Goal: Obtain resource: Download file/media

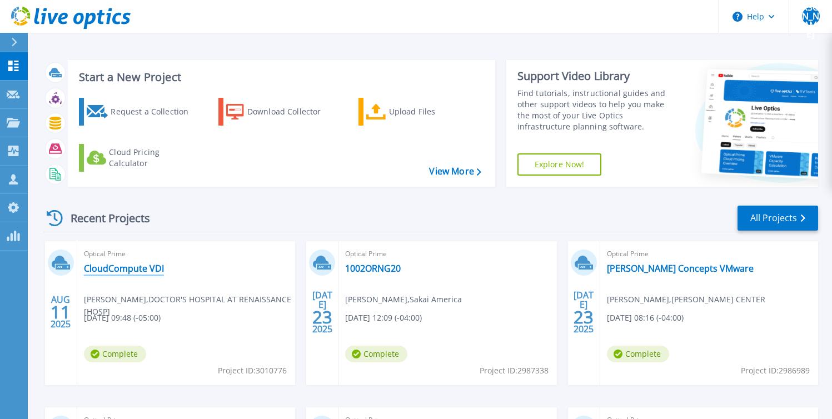
click at [129, 267] on link "CloudCompute VDI" at bounding box center [124, 268] width 80 height 11
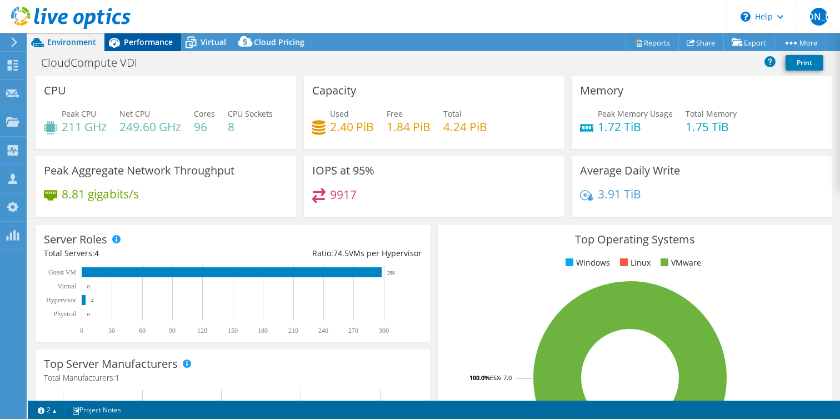
click at [156, 42] on span "Performance" at bounding box center [148, 42] width 49 height 11
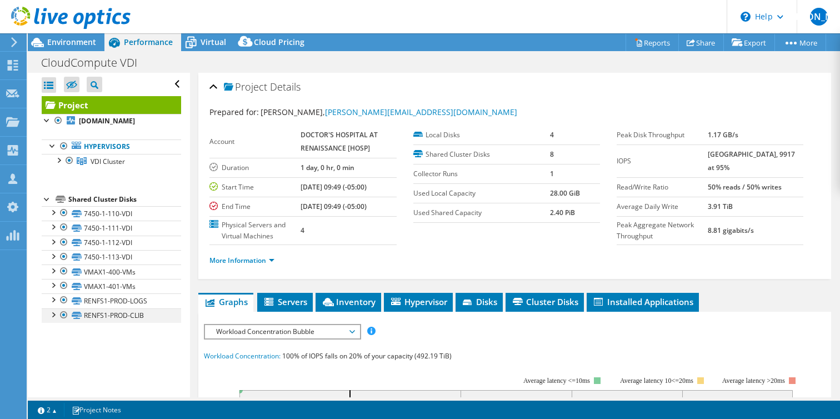
click at [56, 320] on div at bounding box center [52, 313] width 11 height 11
click at [63, 307] on div at bounding box center [63, 299] width 11 height 13
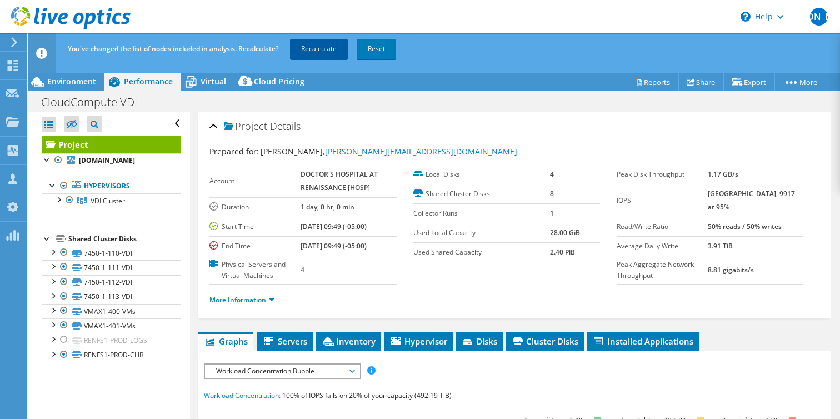
click at [317, 43] on link "Recalculate" at bounding box center [319, 49] width 58 height 20
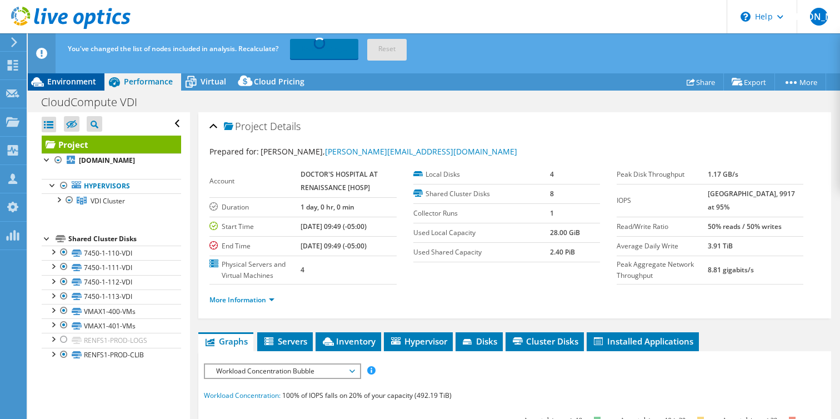
click at [80, 81] on span "Environment" at bounding box center [71, 81] width 49 height 11
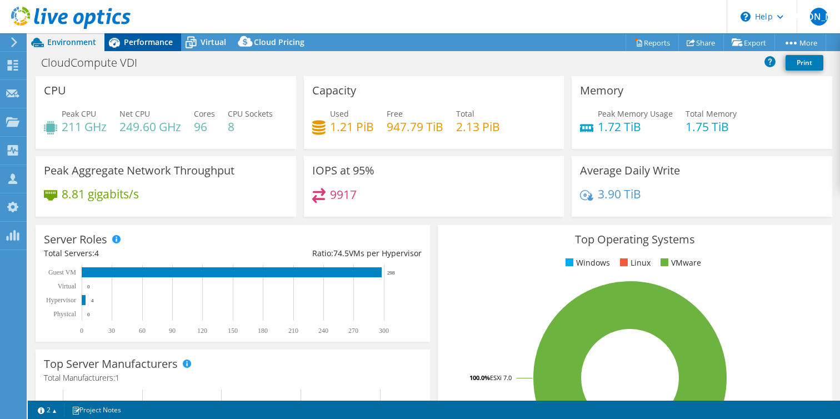
click at [144, 38] on span "Performance" at bounding box center [148, 42] width 49 height 11
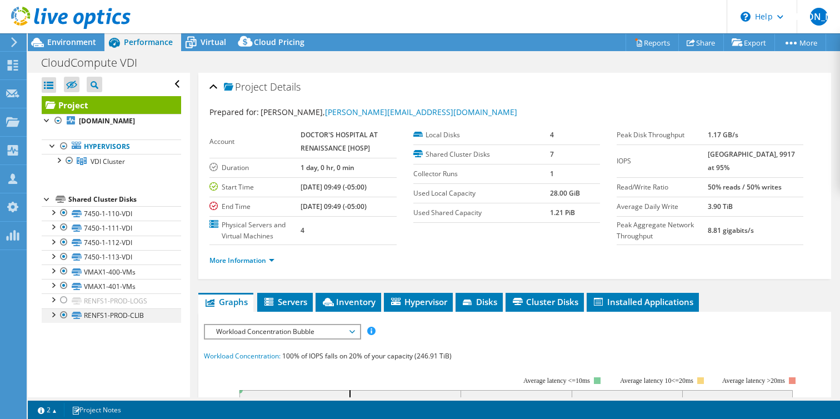
click at [61, 322] on div at bounding box center [63, 314] width 11 height 13
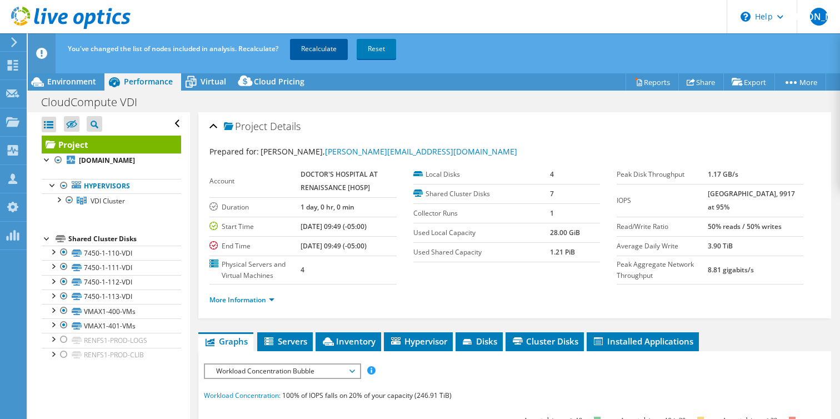
click at [324, 49] on link "Recalculate" at bounding box center [319, 49] width 58 height 20
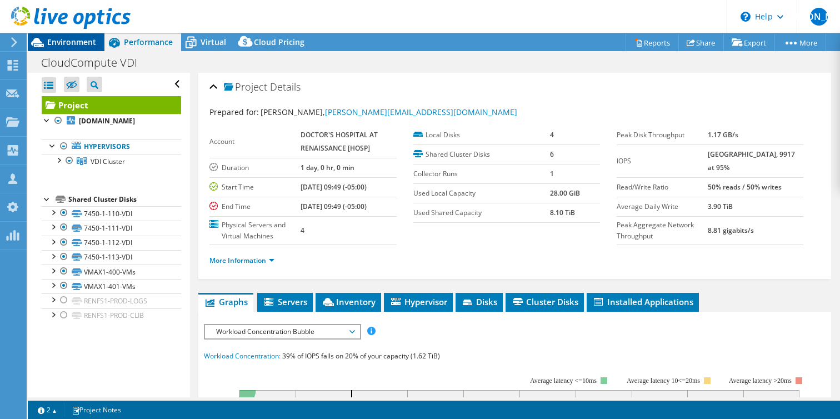
click at [78, 41] on span "Environment" at bounding box center [71, 42] width 49 height 11
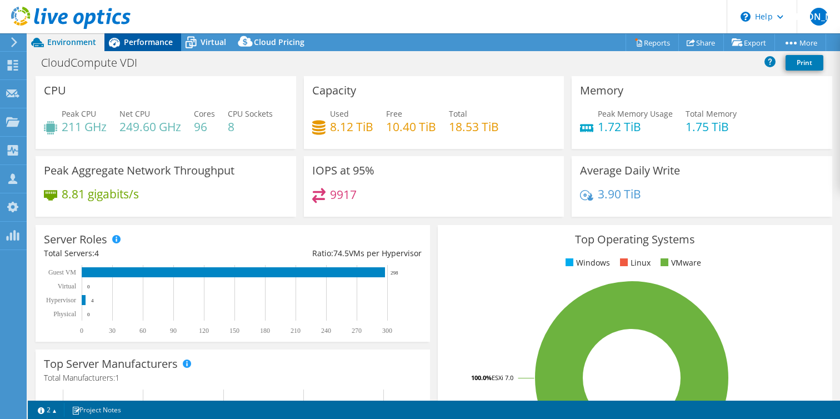
click at [163, 41] on span "Performance" at bounding box center [148, 42] width 49 height 11
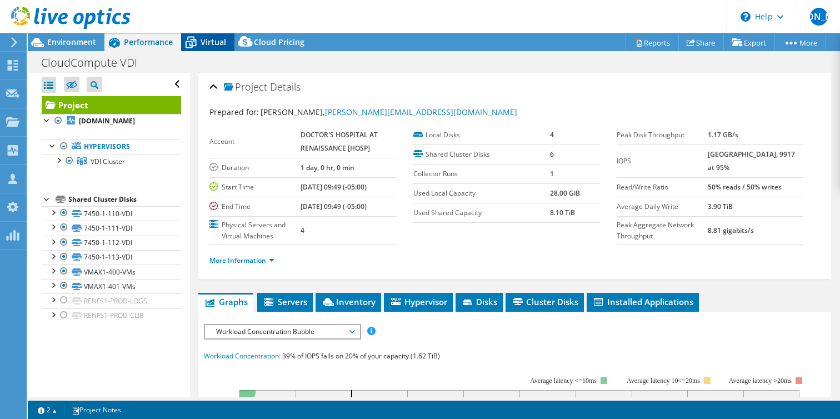
click at [201, 40] on span "Virtual" at bounding box center [214, 42] width 26 height 11
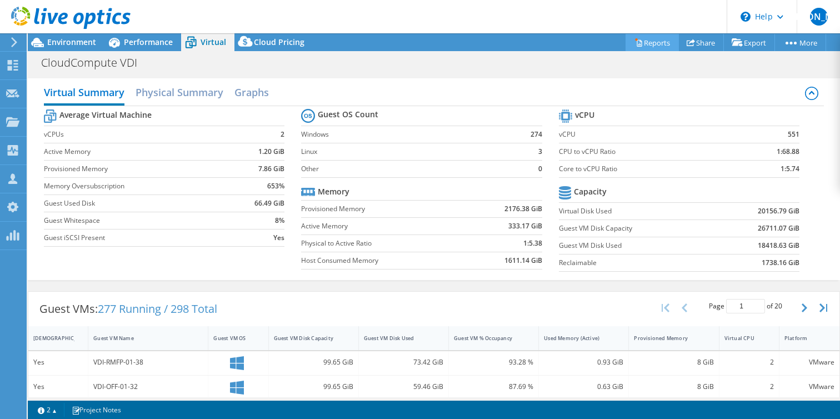
click at [649, 43] on link "Reports" at bounding box center [652, 42] width 53 height 17
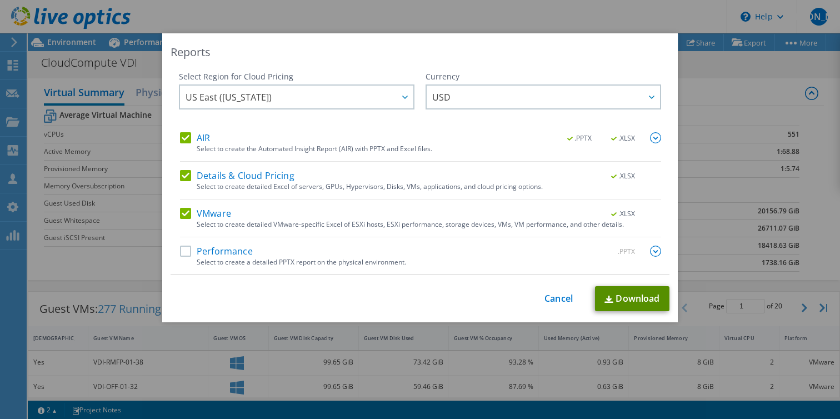
click at [612, 300] on link "Download" at bounding box center [632, 298] width 74 height 25
click at [555, 301] on link "Cancel" at bounding box center [559, 298] width 28 height 11
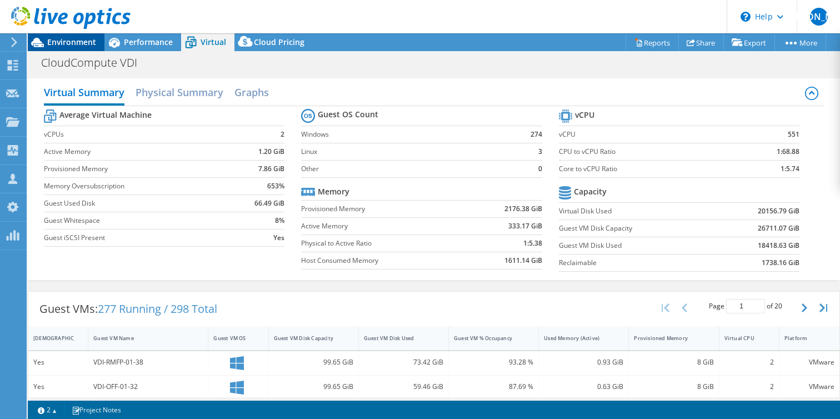
click at [66, 43] on span "Environment" at bounding box center [71, 42] width 49 height 11
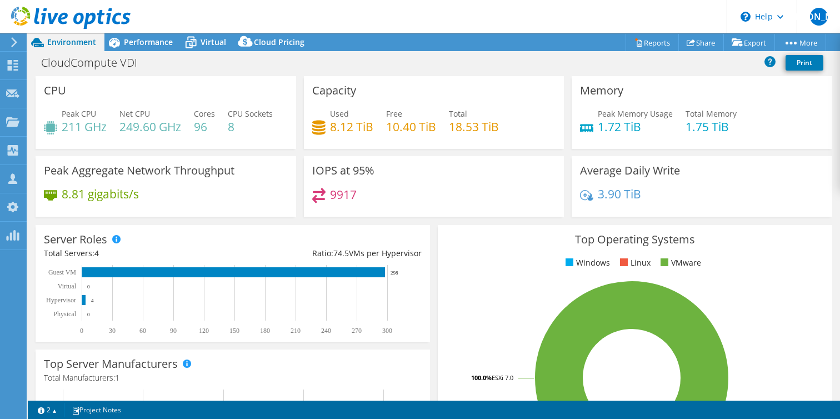
click at [93, 101] on div "CPU Peak CPU 211 GHz Net CPU 249.60 GHz Cores 96 CPU Sockets 8" at bounding box center [166, 112] width 261 height 73
click at [141, 46] on span "Performance" at bounding box center [148, 42] width 49 height 11
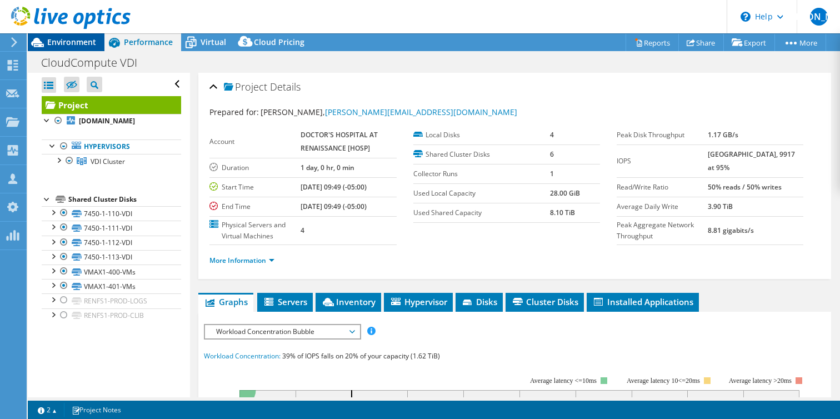
click at [83, 46] on span "Environment" at bounding box center [71, 42] width 49 height 11
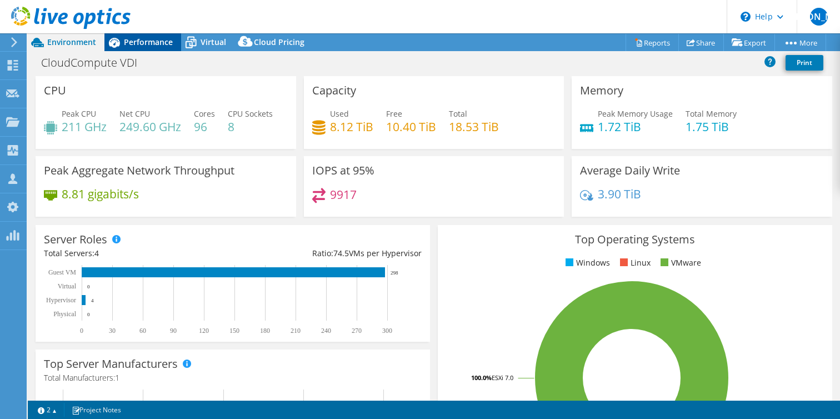
click at [159, 43] on span "Performance" at bounding box center [148, 42] width 49 height 11
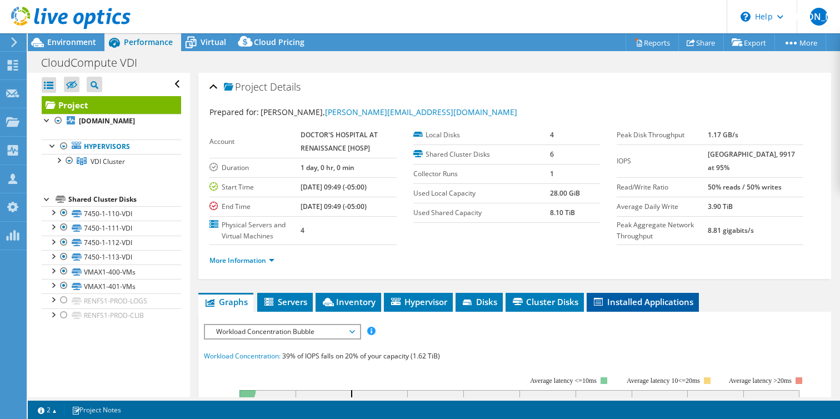
click at [621, 304] on span "Installed Applications" at bounding box center [642, 301] width 101 height 11
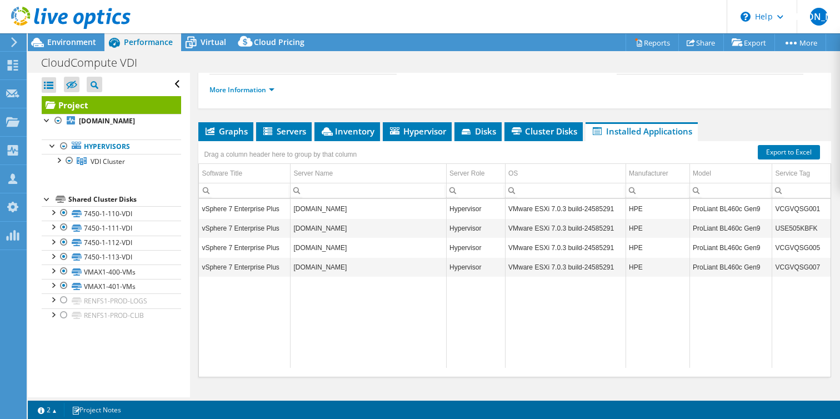
scroll to position [172, 0]
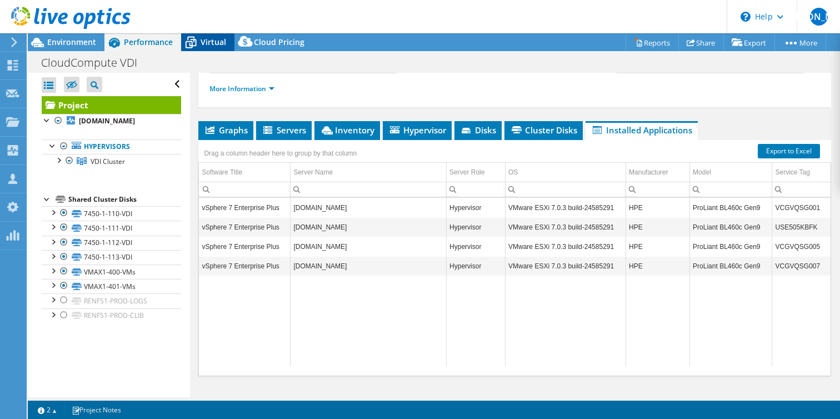
click at [214, 42] on span "Virtual" at bounding box center [214, 42] width 26 height 11
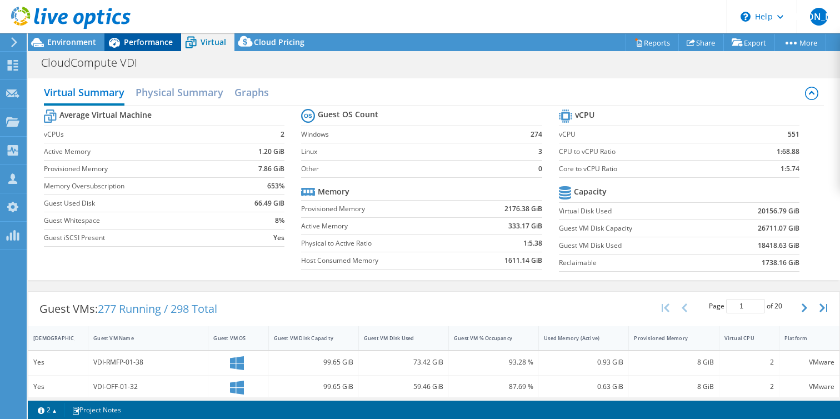
click at [166, 44] on span "Performance" at bounding box center [148, 42] width 49 height 11
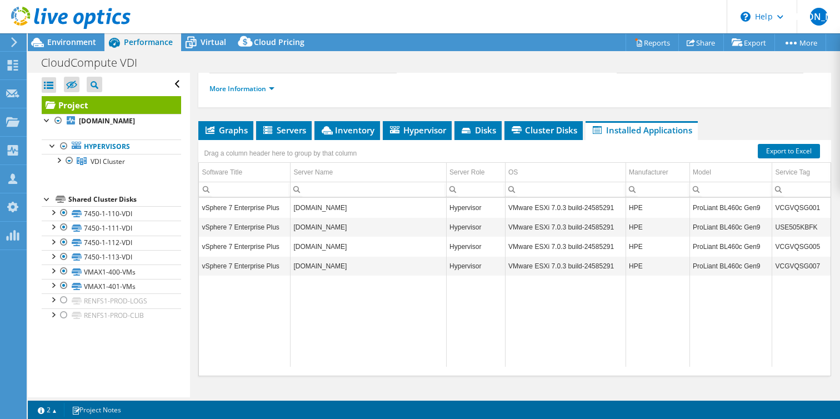
click at [342, 340] on td "Data grid" at bounding box center [369, 321] width 156 height 91
click at [69, 43] on span "Environment" at bounding box center [71, 42] width 49 height 11
